Goal: Complete application form

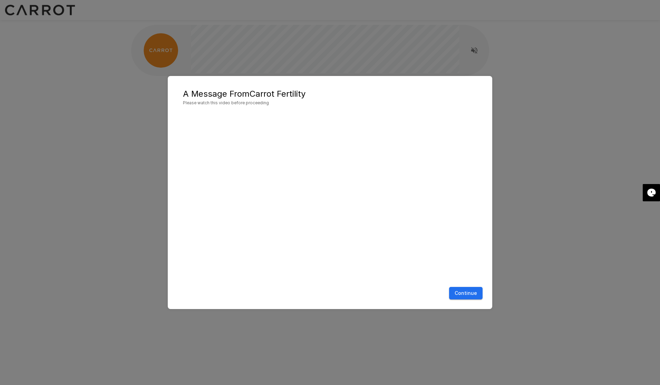
click at [458, 292] on button "Continue" at bounding box center [465, 293] width 33 height 13
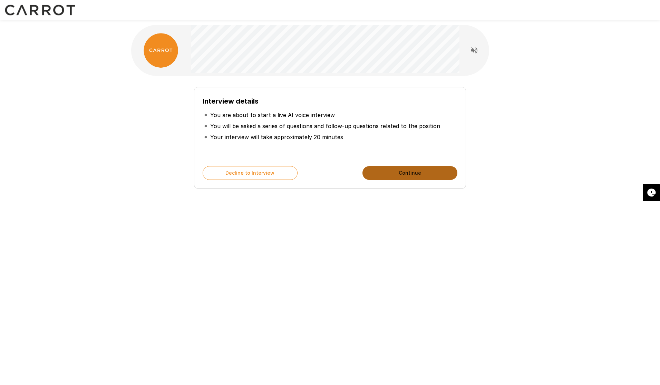
click at [411, 173] on button "Continue" at bounding box center [409, 173] width 95 height 14
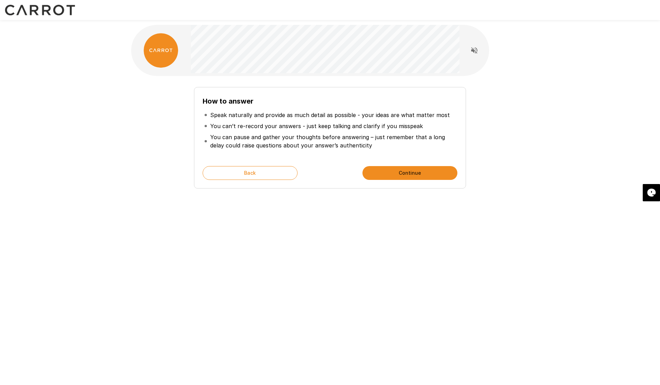
click at [411, 174] on button "Continue" at bounding box center [409, 173] width 95 height 14
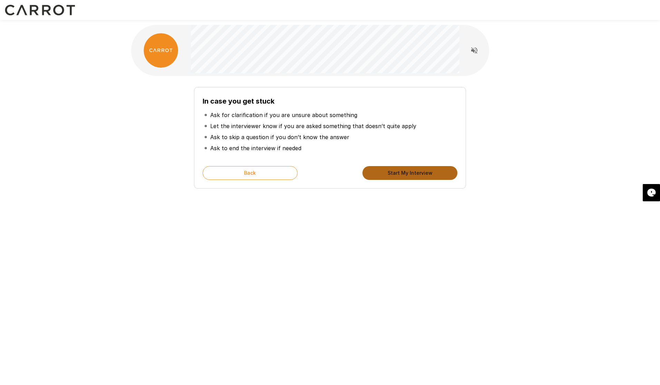
click at [411, 174] on button "Start My Interview" at bounding box center [409, 173] width 95 height 14
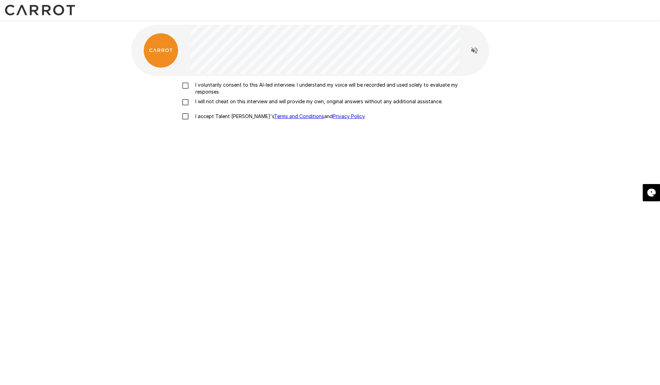
click at [373, 85] on p "I voluntarily consent to this AI-led interview. I understand my voice will be r…" at bounding box center [337, 88] width 289 height 14
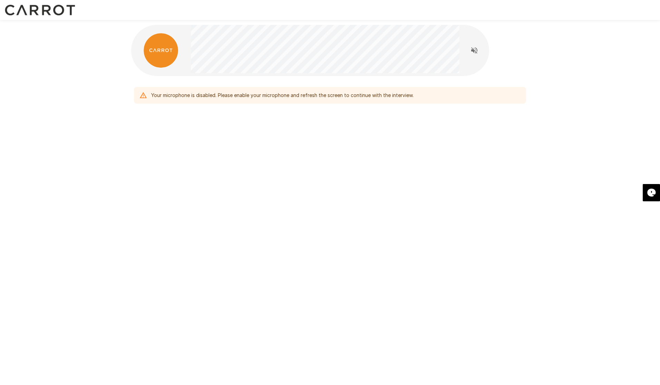
click at [354, 103] on div "Your microphone is disabled. Please enable your microphone and refresh the scre…" at bounding box center [330, 95] width 392 height 17
click at [475, 53] on icon "Read questions aloud" at bounding box center [474, 50] width 6 height 6
click at [473, 52] on icon "Stop reading questions aloud" at bounding box center [474, 50] width 6 height 6
drag, startPoint x: 208, startPoint y: 98, endPoint x: 192, endPoint y: 96, distance: 16.3
click at [208, 98] on div "Your microphone is disabled. Please enable your microphone and refresh the scre…" at bounding box center [282, 95] width 262 height 12
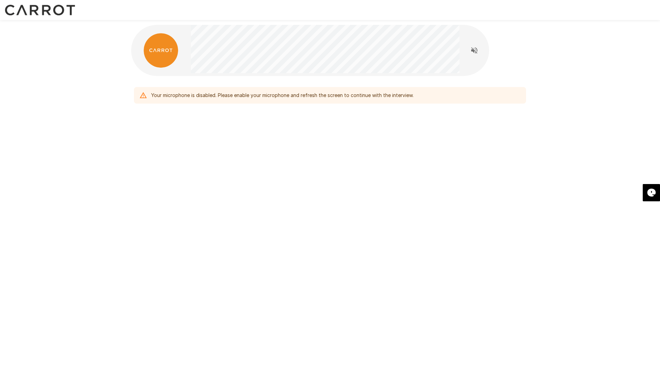
click at [183, 96] on div "Your microphone is disabled. Please enable your microphone and refresh the scre…" at bounding box center [282, 95] width 262 height 12
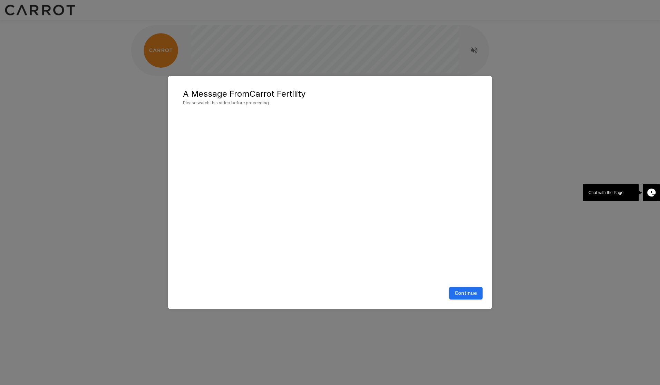
click at [466, 294] on button "Continue" at bounding box center [465, 293] width 33 height 13
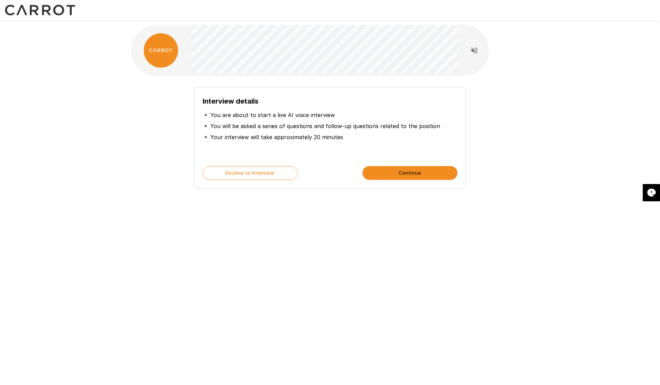
click at [404, 177] on button "Continue" at bounding box center [409, 173] width 95 height 14
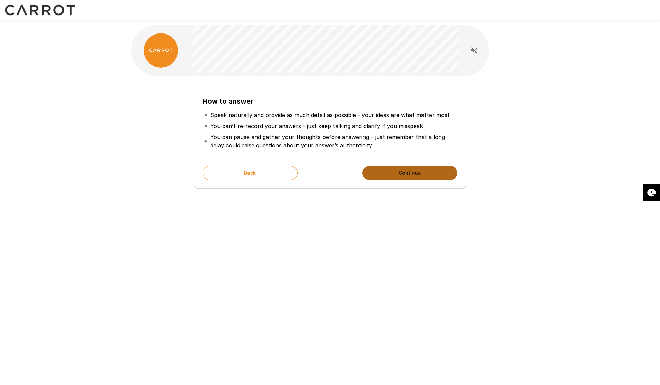
click at [404, 177] on button "Continue" at bounding box center [409, 173] width 95 height 14
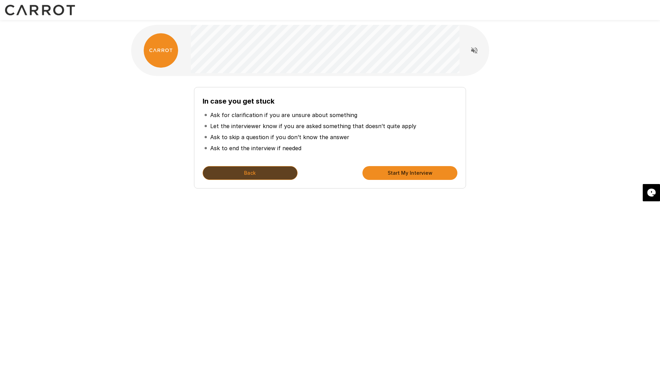
click at [291, 172] on button "Back" at bounding box center [250, 173] width 95 height 14
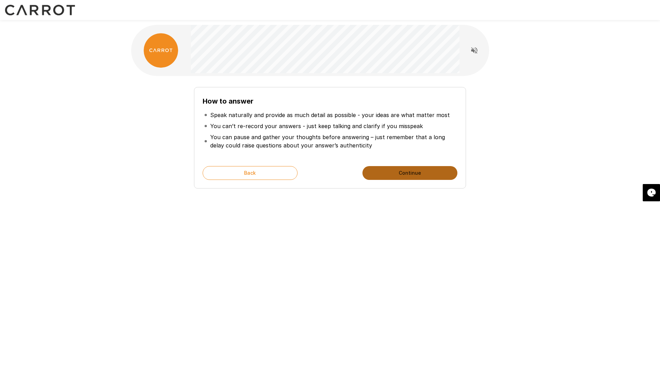
click at [384, 170] on button "Continue" at bounding box center [409, 173] width 95 height 14
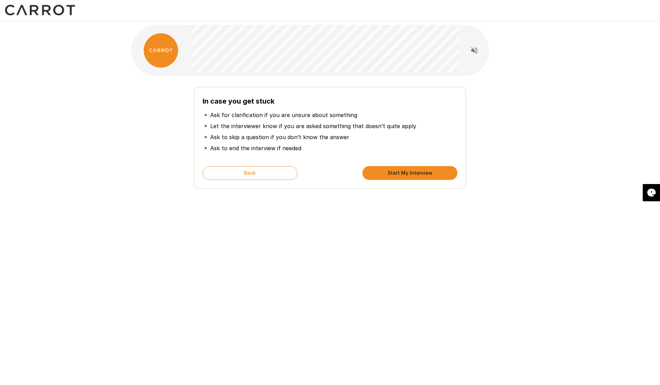
click at [415, 174] on button "Start My Interview" at bounding box center [409, 173] width 95 height 14
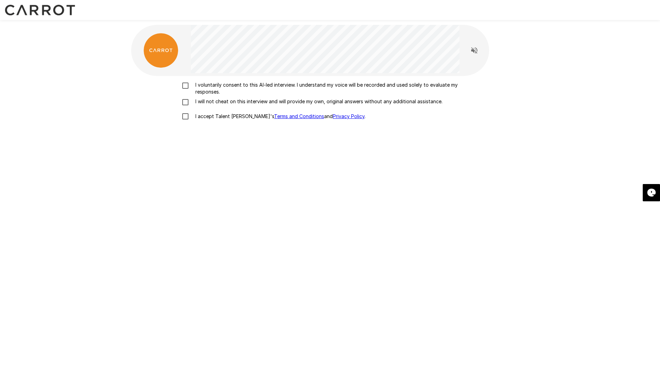
click at [241, 86] on p "I voluntarily consent to this AI-led interview. I understand my voice will be r…" at bounding box center [337, 88] width 289 height 14
click at [236, 100] on p "I will not cheat on this interview and will provide my own, original answers wi…" at bounding box center [318, 101] width 250 height 7
click at [233, 114] on p "I accept Talent Llama's Terms and Conditions and Privacy Policy ." at bounding box center [279, 116] width 173 height 7
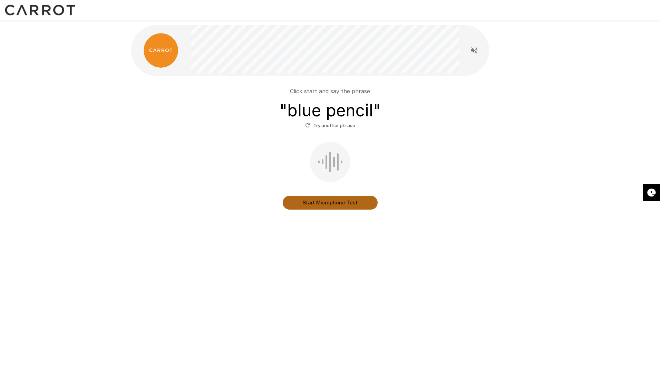
click at [313, 199] on button "Start Microphone Test" at bounding box center [330, 203] width 95 height 14
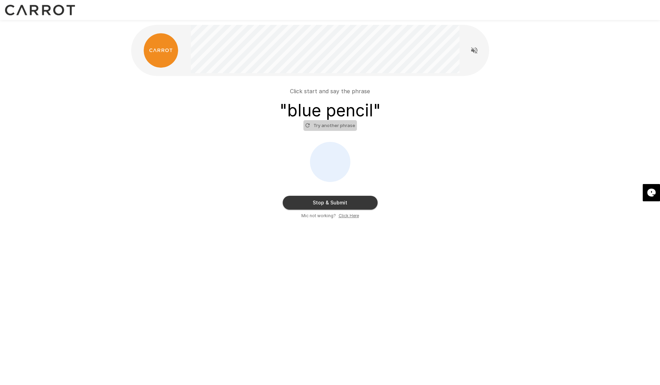
click at [332, 128] on button "Try another phrase" at bounding box center [329, 125] width 53 height 11
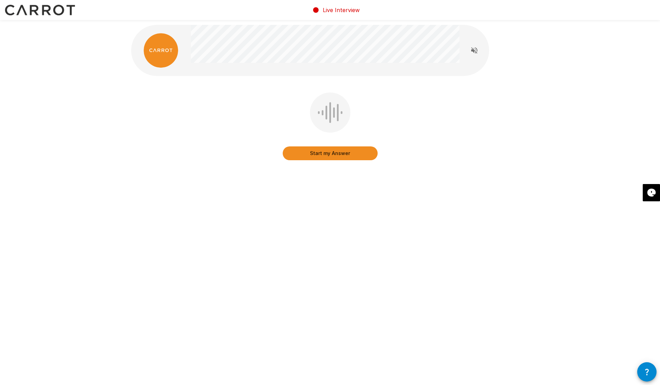
click at [333, 156] on button "Start my Answer" at bounding box center [330, 153] width 95 height 14
click at [334, 155] on button "Stop & Submit" at bounding box center [330, 153] width 95 height 14
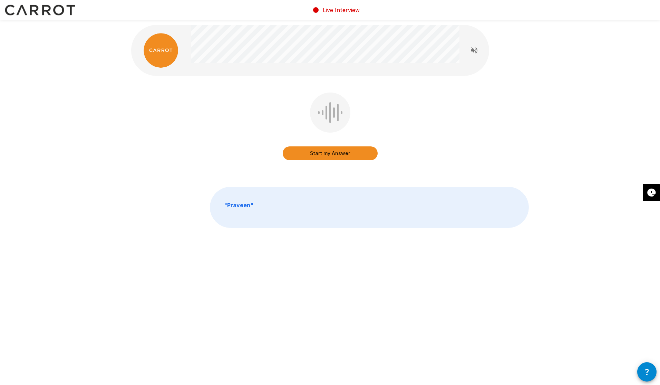
click at [324, 150] on button "Start my Answer" at bounding box center [330, 153] width 95 height 14
click at [327, 152] on button "Stop & Submit" at bounding box center [330, 153] width 95 height 14
click at [334, 152] on button "Start my Answer" at bounding box center [330, 153] width 95 height 14
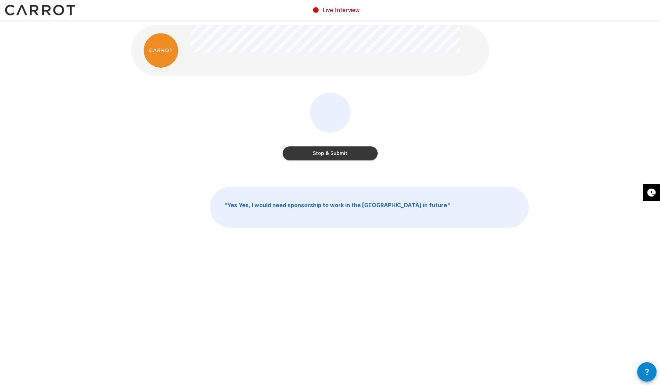
click at [333, 154] on button "Stop & Submit" at bounding box center [330, 153] width 95 height 14
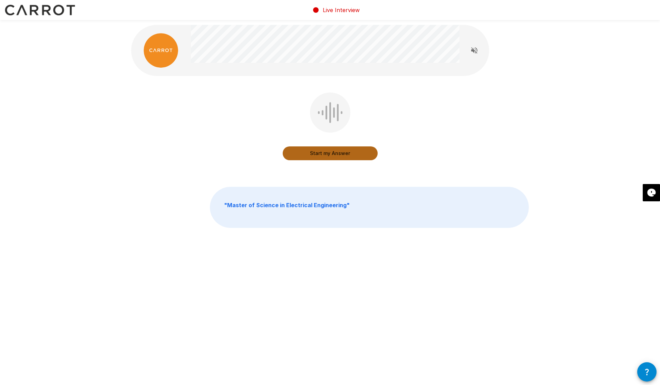
click at [334, 153] on button "Start my Answer" at bounding box center [330, 153] width 95 height 14
click at [334, 153] on button "Stop & Submit" at bounding box center [330, 153] width 95 height 14
click at [334, 154] on button "Start my Answer" at bounding box center [330, 153] width 95 height 14
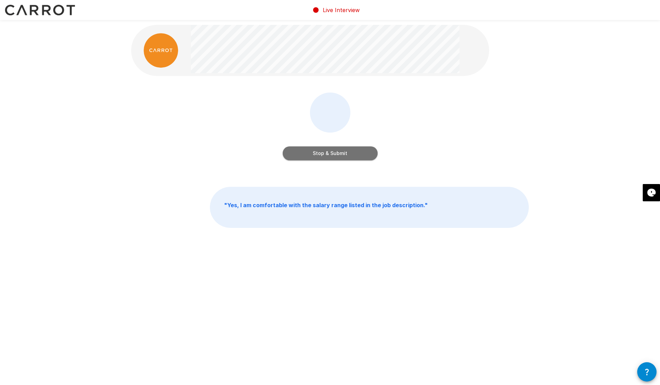
click at [356, 152] on button "Stop & Submit" at bounding box center [330, 153] width 95 height 14
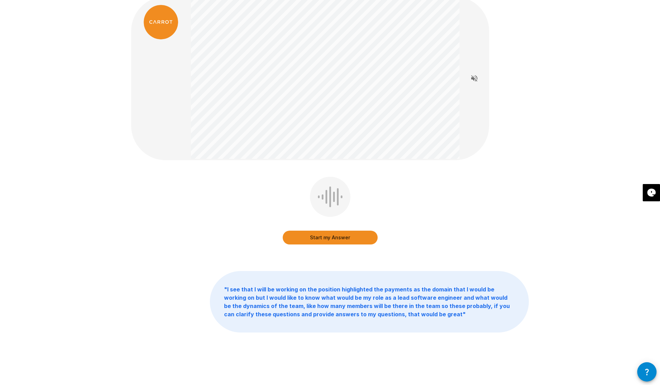
scroll to position [31, 0]
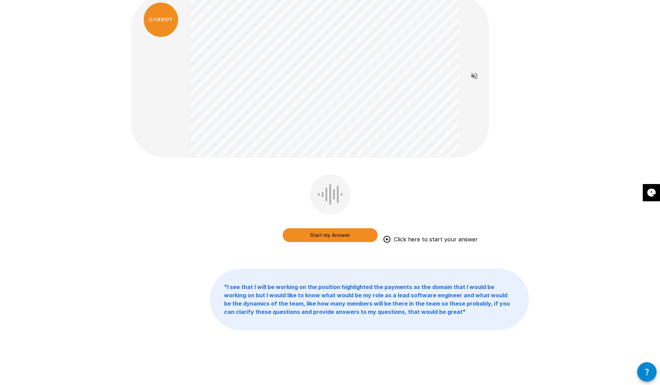
click at [301, 238] on button "Start my Answer" at bounding box center [330, 235] width 95 height 14
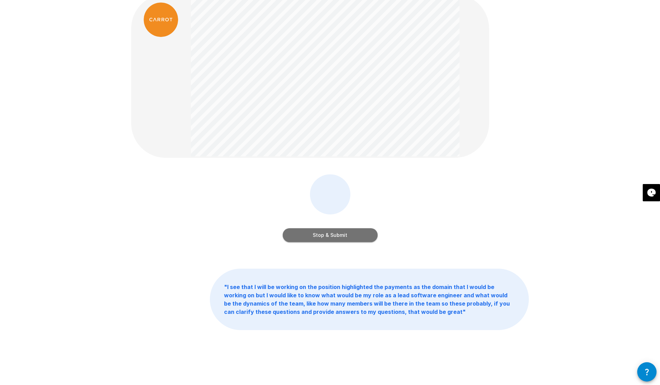
click at [316, 230] on button "Stop & Submit" at bounding box center [330, 235] width 95 height 14
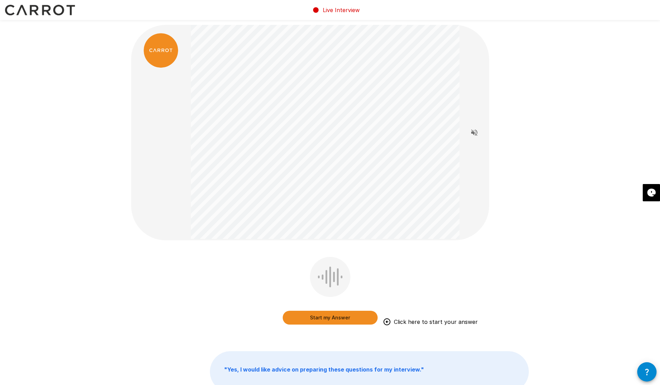
click at [342, 319] on button "Start my Answer" at bounding box center [330, 318] width 95 height 14
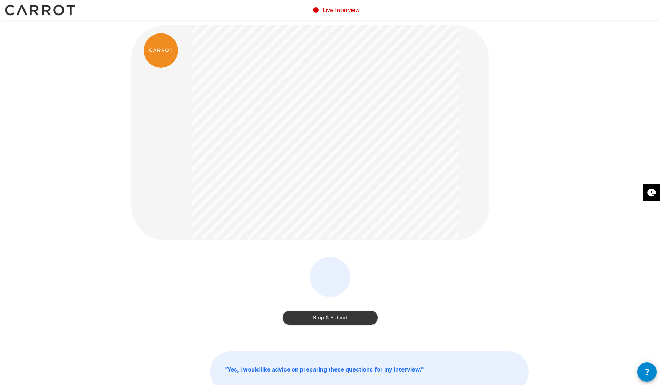
click at [324, 315] on button "Stop & Submit" at bounding box center [330, 318] width 95 height 14
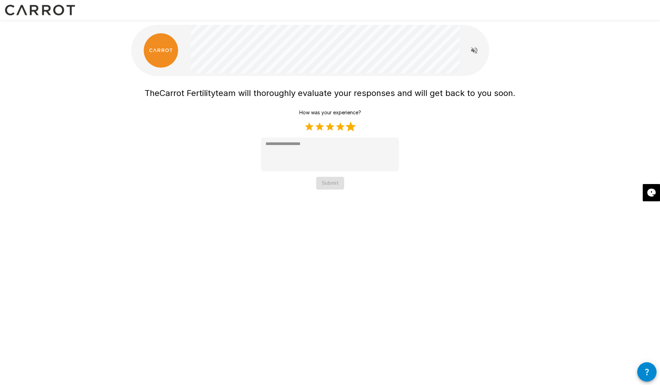
click at [349, 128] on label "5 Stars" at bounding box center [350, 126] width 10 height 10
type textarea "*"
click at [338, 180] on button "Submit" at bounding box center [330, 183] width 28 height 13
